Goal: Information Seeking & Learning: Learn about a topic

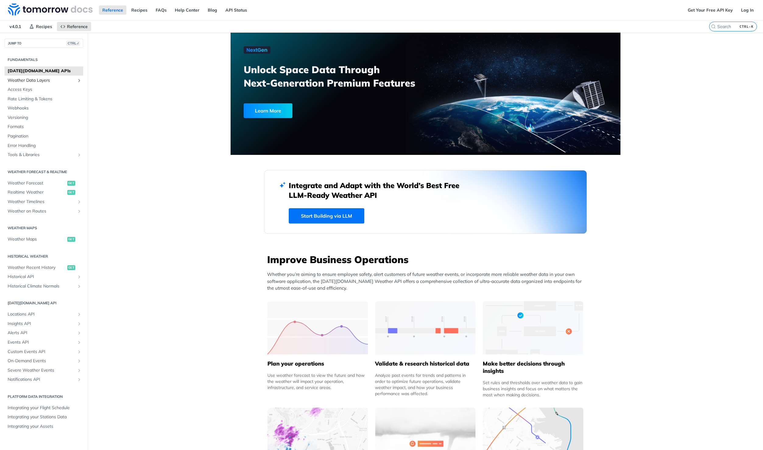
click at [43, 81] on span "Weather Data Layers" at bounding box center [42, 80] width 68 height 6
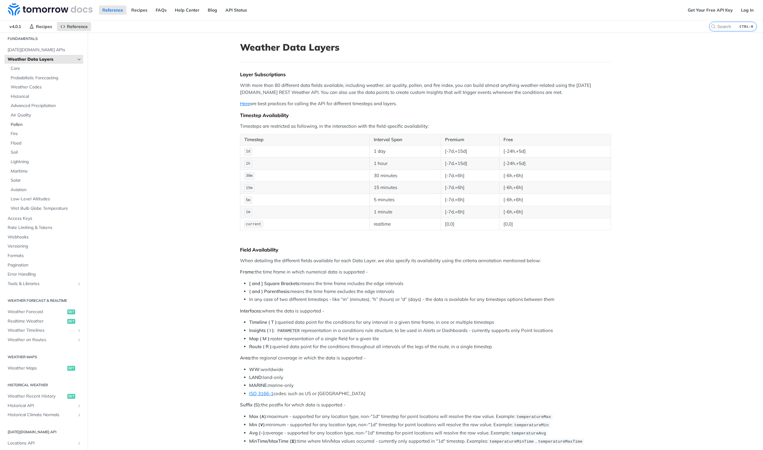
scroll to position [22, 0]
click at [24, 190] on span "Aviation" at bounding box center [46, 188] width 71 height 6
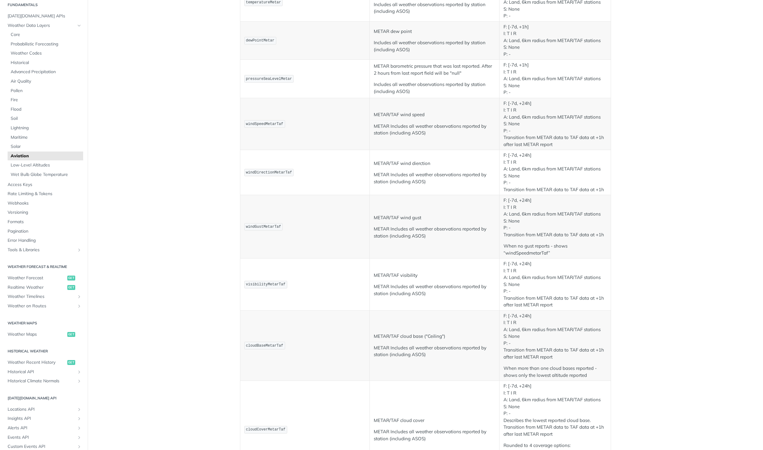
scroll to position [148, 0]
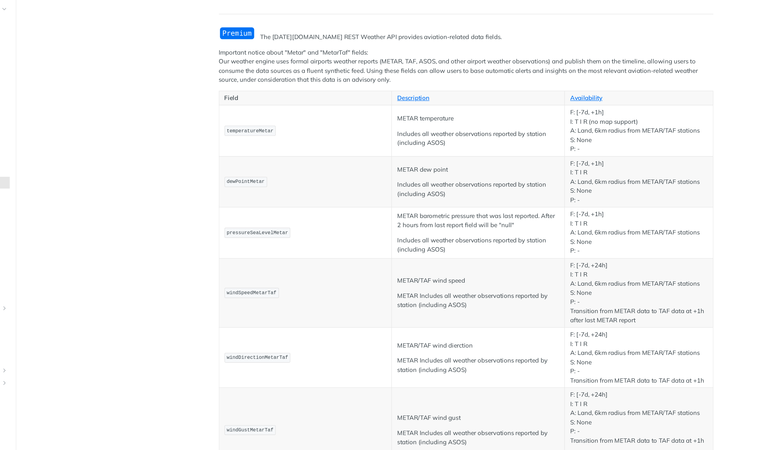
click at [303, 206] on td "dewPointMetar" at bounding box center [305, 187] width 130 height 38
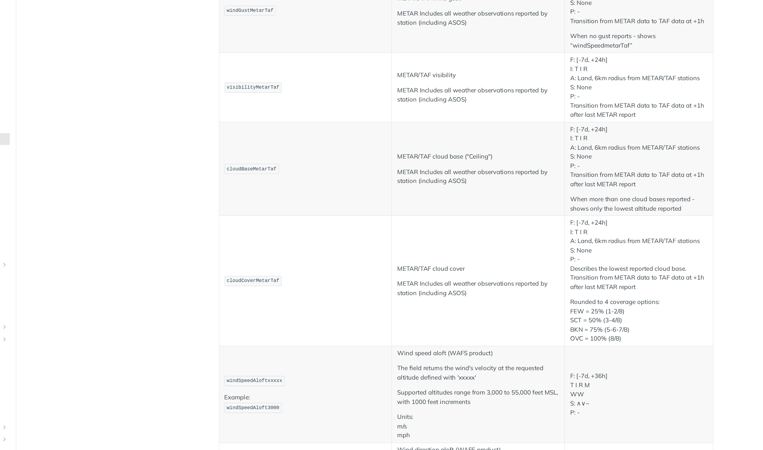
scroll to position [316, 0]
click at [303, 206] on td "cloudBaseMetarTaf" at bounding box center [305, 176] width 130 height 70
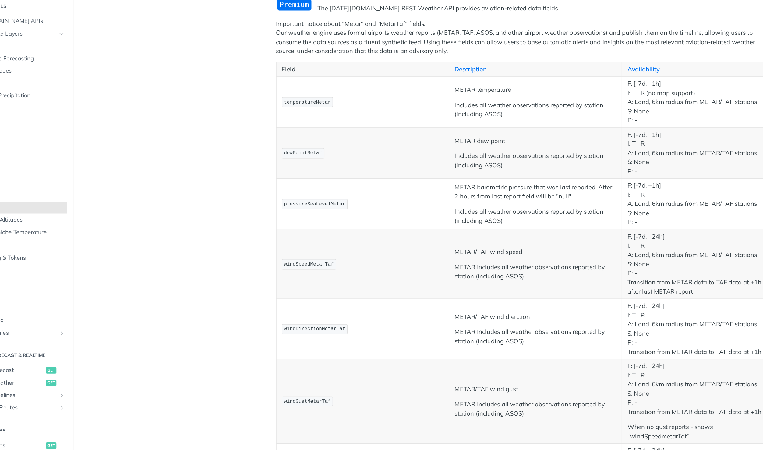
scroll to position [74, 0]
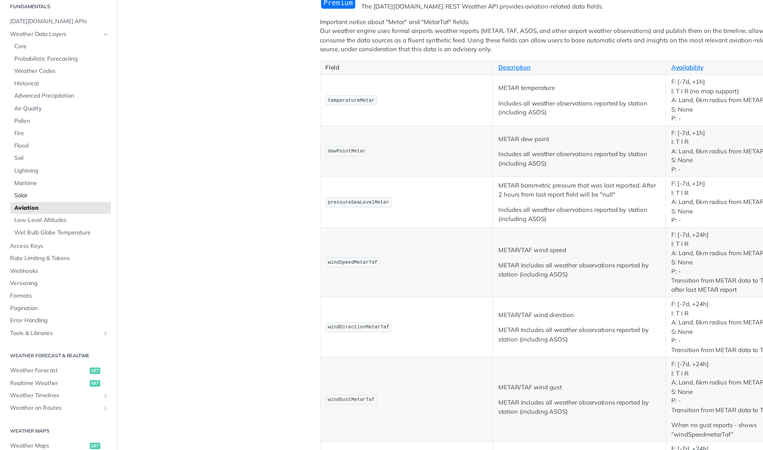
click at [29, 148] on span "Solar" at bounding box center [46, 146] width 71 height 6
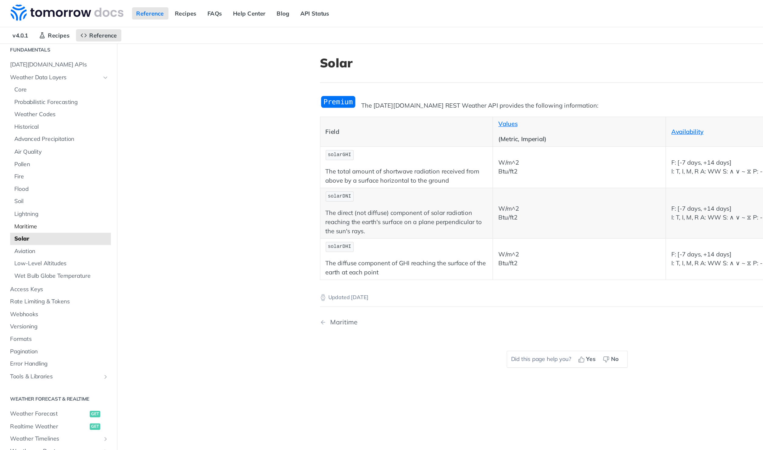
click at [18, 171] on span "Maritime" at bounding box center [46, 170] width 71 height 6
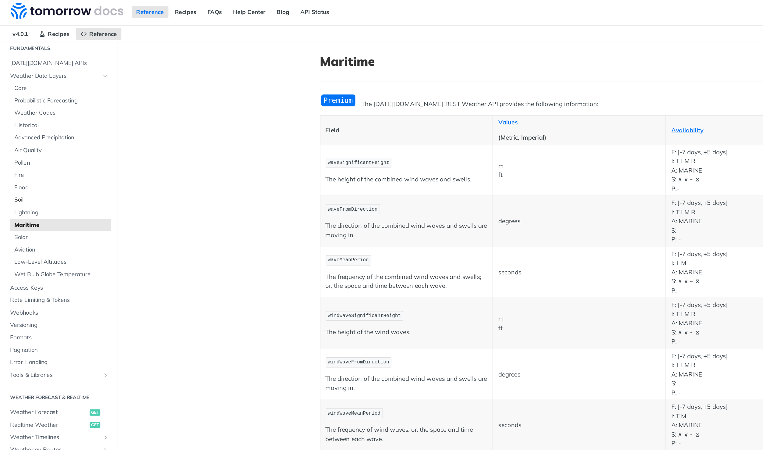
click at [35, 150] on span "Soil" at bounding box center [46, 151] width 71 height 6
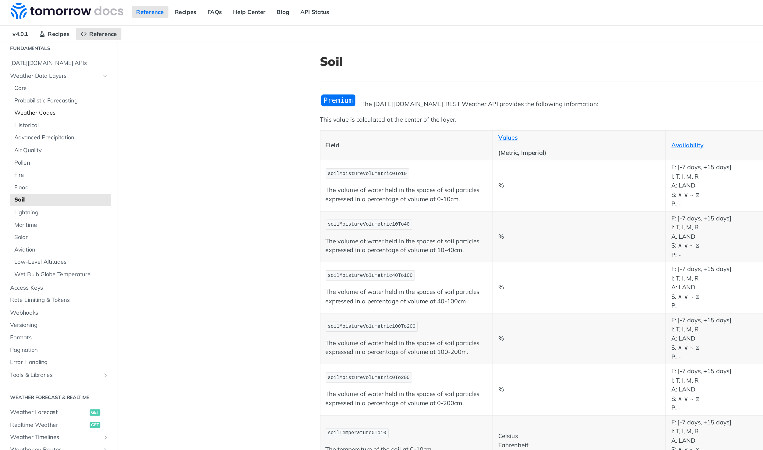
click at [21, 88] on span "Weather Codes" at bounding box center [46, 86] width 71 height 6
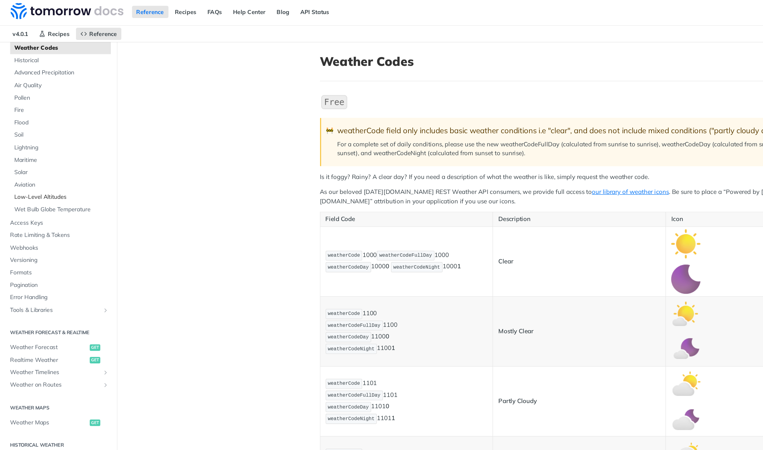
scroll to position [105, 0]
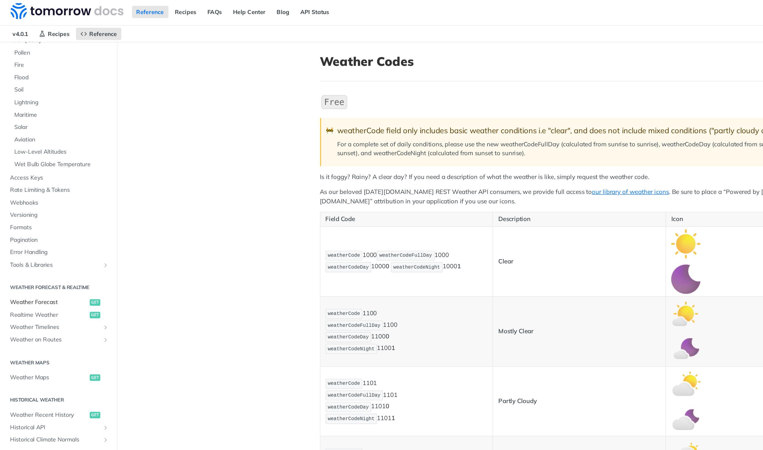
click at [33, 227] on span "Weather Forecast" at bounding box center [37, 228] width 58 height 6
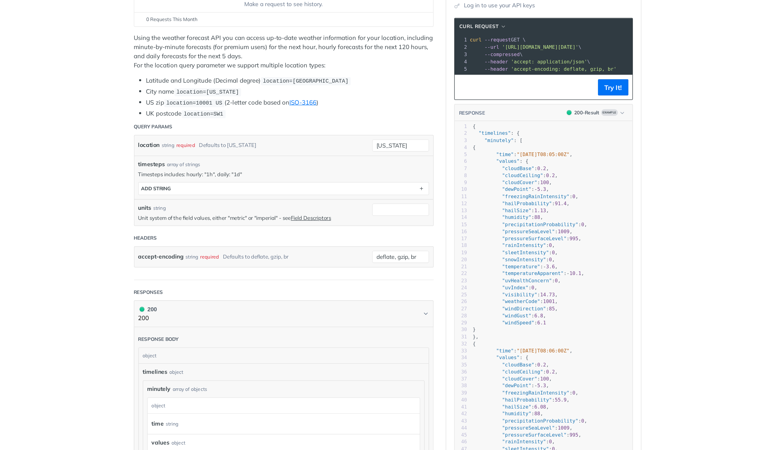
scroll to position [90, 0]
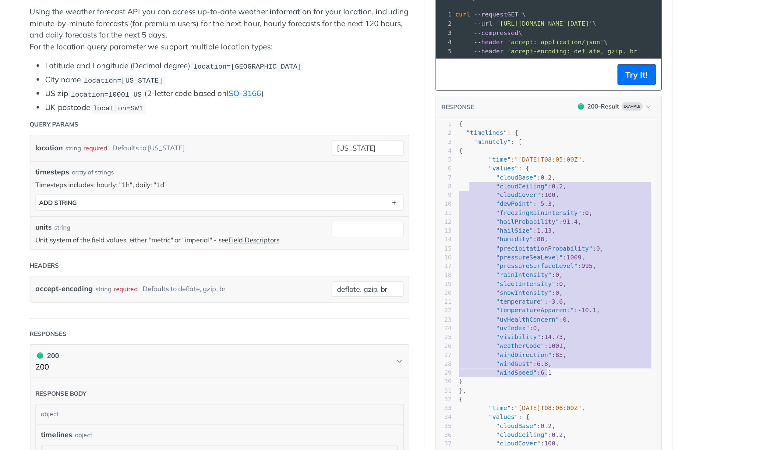
type textarea ""cloudBase": 0.2, "cloudCeiling": 0.2, "cloudCover": 100, "dewPoint": -5.3, "fr…"
drag, startPoint x: 547, startPoint y: 253, endPoint x: 490, endPoint y: 137, distance: 129.9
click at [490, 137] on div "x } 1 { 2 "timelines" : { 3 "minutely" : [ 4 { 5 "time" : "[DATE]T08:05:00Z" , …" at bounding box center [555, 277] width 149 height 359
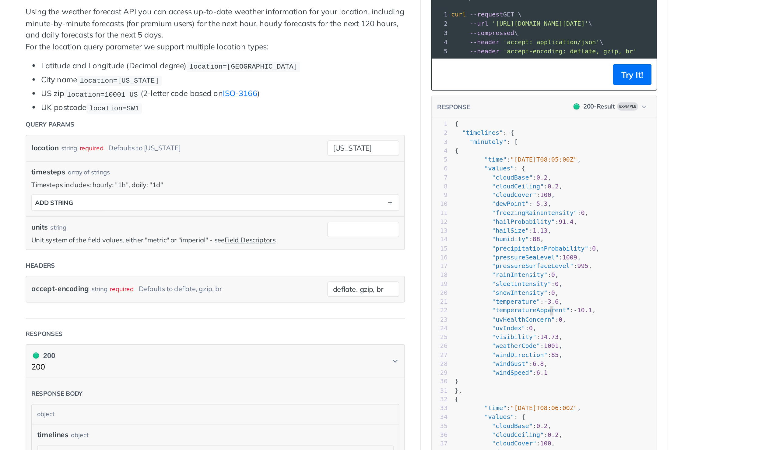
click at [546, 214] on span ""temperatureApparent"" at bounding box center [537, 212] width 46 height 4
click at [333, 122] on div "location string required Defaults to [US_STATE] [US_STATE]" at bounding box center [352, 115] width 224 height 15
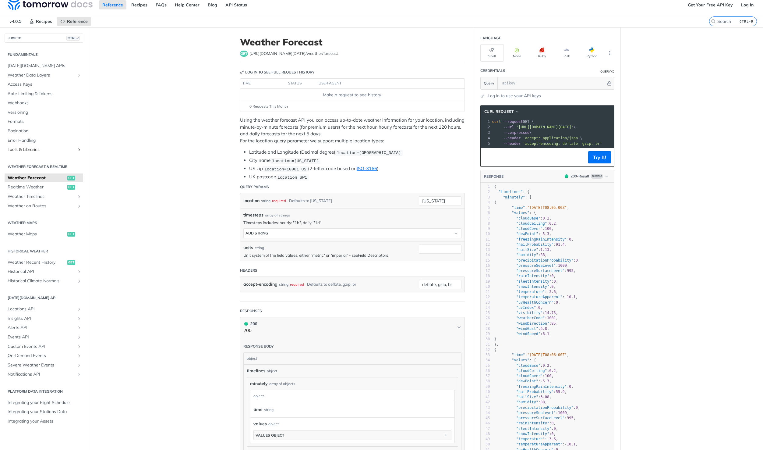
scroll to position [0, 0]
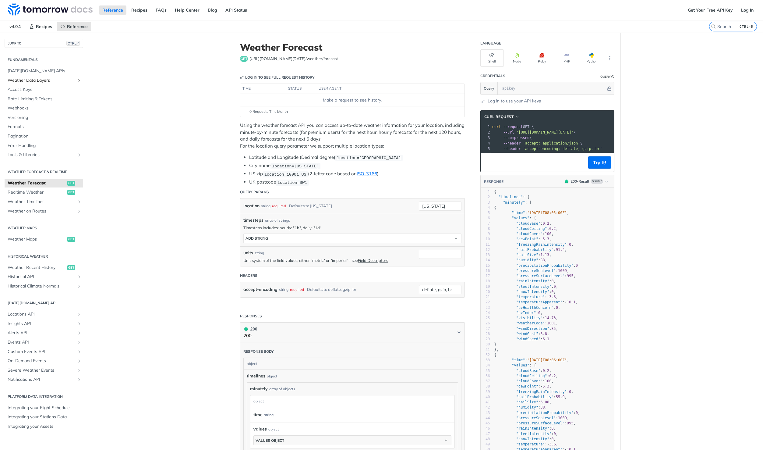
click at [80, 79] on icon "Show subpages for Weather Data Layers" at bounding box center [79, 80] width 5 height 5
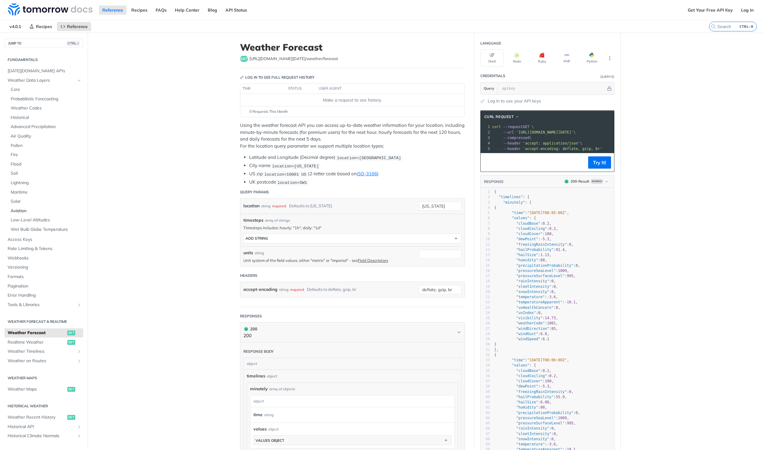
click at [24, 210] on span "Aviation" at bounding box center [46, 211] width 71 height 6
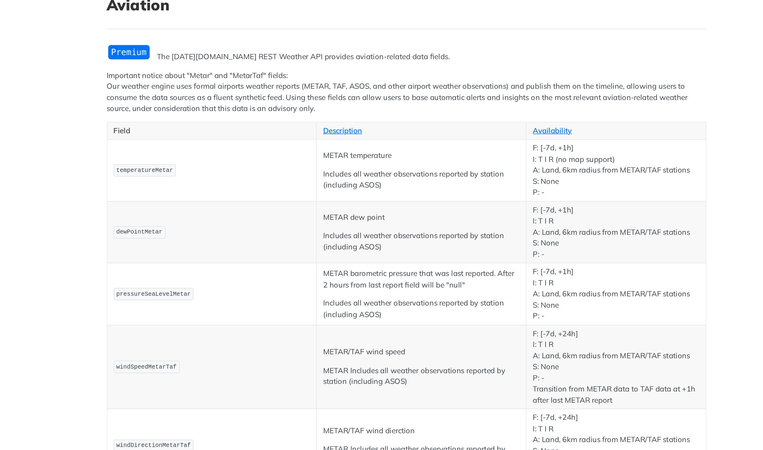
scroll to position [44, 0]
click at [349, 109] on p "temperatureMetar" at bounding box center [305, 104] width 122 height 9
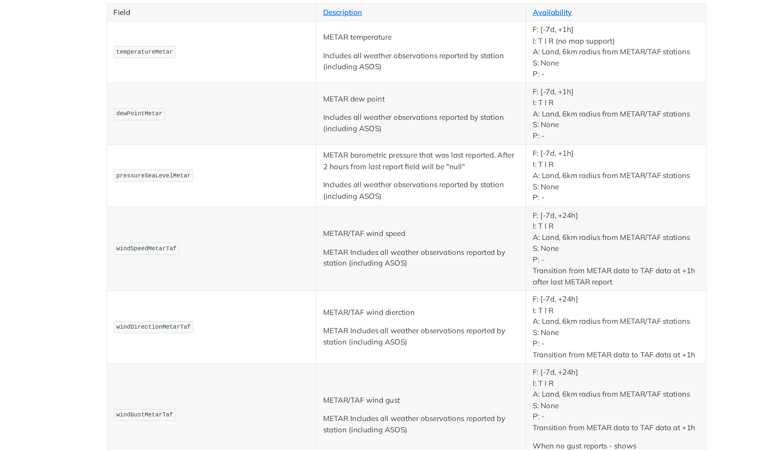
scroll to position [120, 0]
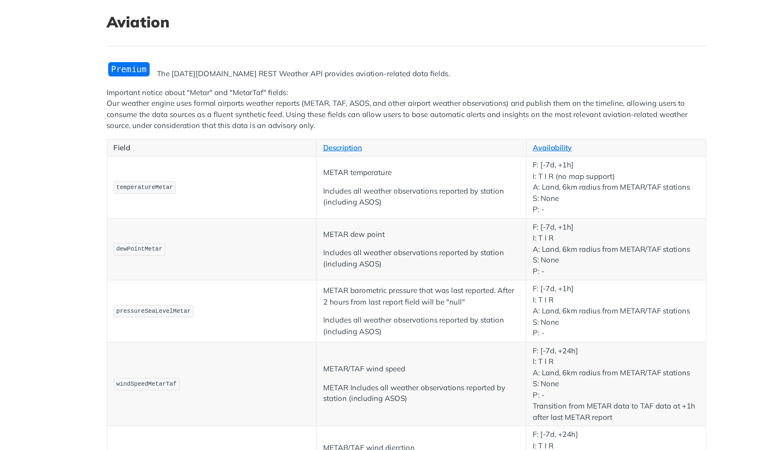
scroll to position [0, 0]
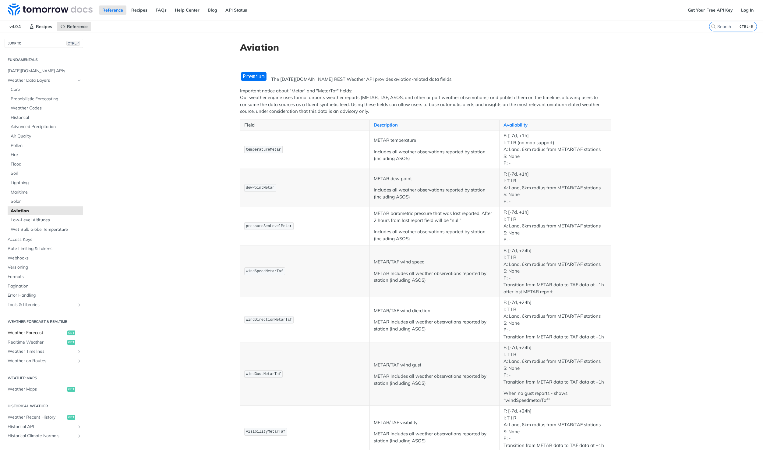
click at [35, 332] on span "Weather Forecast" at bounding box center [37, 333] width 58 height 6
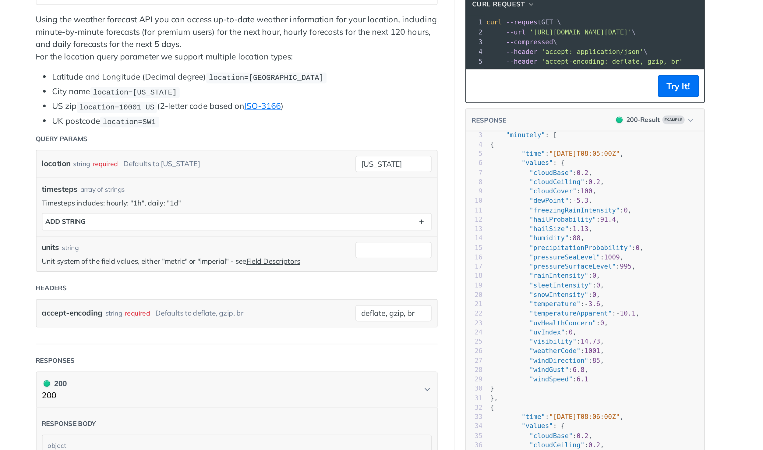
scroll to position [15, 0]
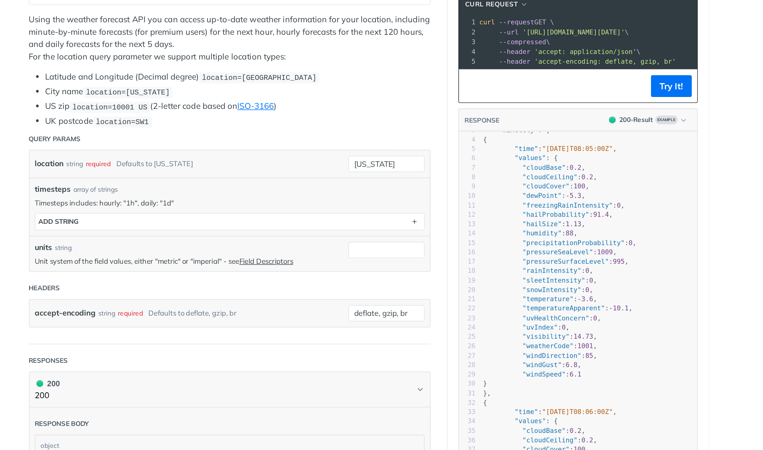
click at [524, 257] on span ""pressureSeaLevel"" at bounding box center [536, 255] width 40 height 4
type textarea "pressureSeaLevel"
click at [524, 257] on span ""pressureSeaLevel"" at bounding box center [536, 255] width 40 height 4
type textarea ""pressureSeaLevel": 1009, "pressureSurfaceLevel": 995,"
drag, startPoint x: 570, startPoint y: 265, endPoint x: 490, endPoint y: 261, distance: 79.9
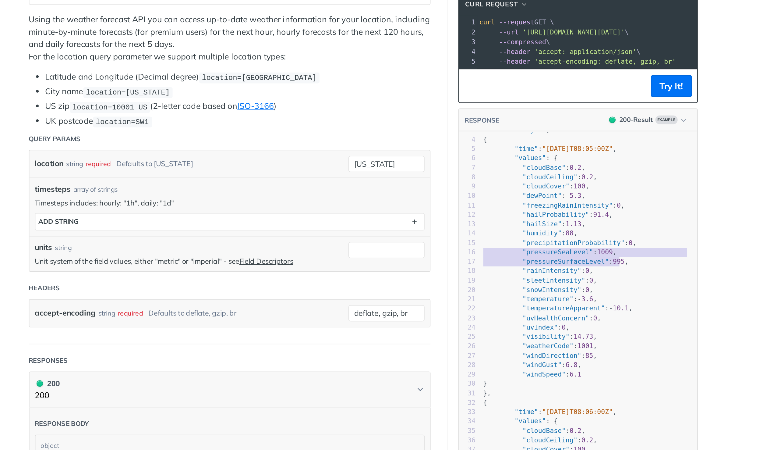
click at [490, 261] on div "x } 1 { 2 "timelines" : { 3 "minutely" : [ 4 { 5 "time" : "[DATE]T08:05:00Z" , …" at bounding box center [555, 367] width 149 height 359
type textarea "pressureSeaLevel"
drag, startPoint x: 546, startPoint y: 261, endPoint x: 513, endPoint y: 259, distance: 32.9
click at [516, 257] on span ""pressureSeaLevel"" at bounding box center [536, 255] width 40 height 4
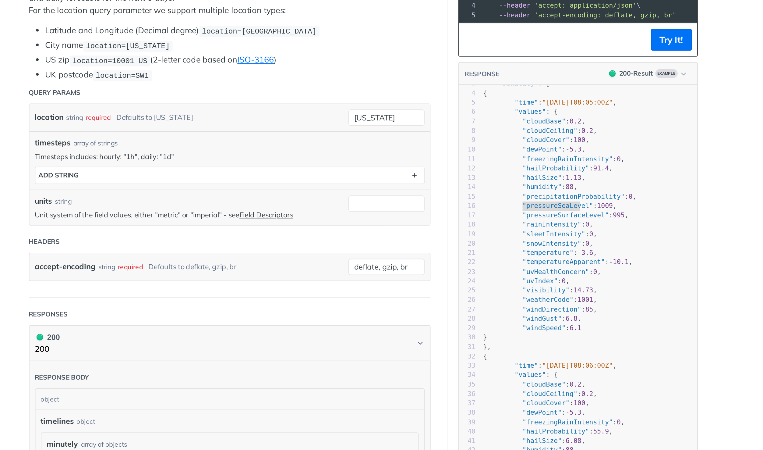
click at [526, 247] on span ""sleetIntensity"" at bounding box center [533, 245] width 35 height 4
type textarea "sleetIntensity"
click at [526, 247] on span ""sleetIntensity"" at bounding box center [533, 245] width 35 height 4
click at [527, 263] on span ""temperatureApparent"" at bounding box center [539, 261] width 46 height 4
type textarea "temperatureApparent"
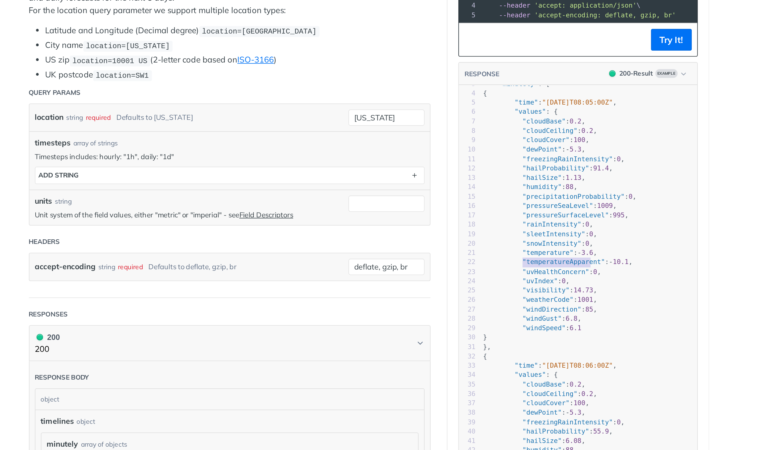
click at [527, 263] on span ""temperatureApparent"" at bounding box center [539, 261] width 46 height 4
click at [528, 284] on span ""weatherCode"" at bounding box center [530, 282] width 29 height 4
type textarea "weatherCode"
click at [528, 284] on span ""weatherCode"" at bounding box center [530, 282] width 29 height 4
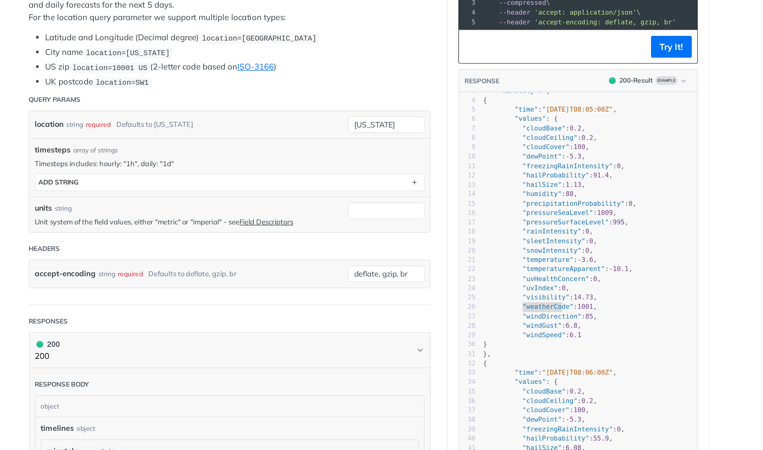
scroll to position [22, 0]
